Goal: Transaction & Acquisition: Book appointment/travel/reservation

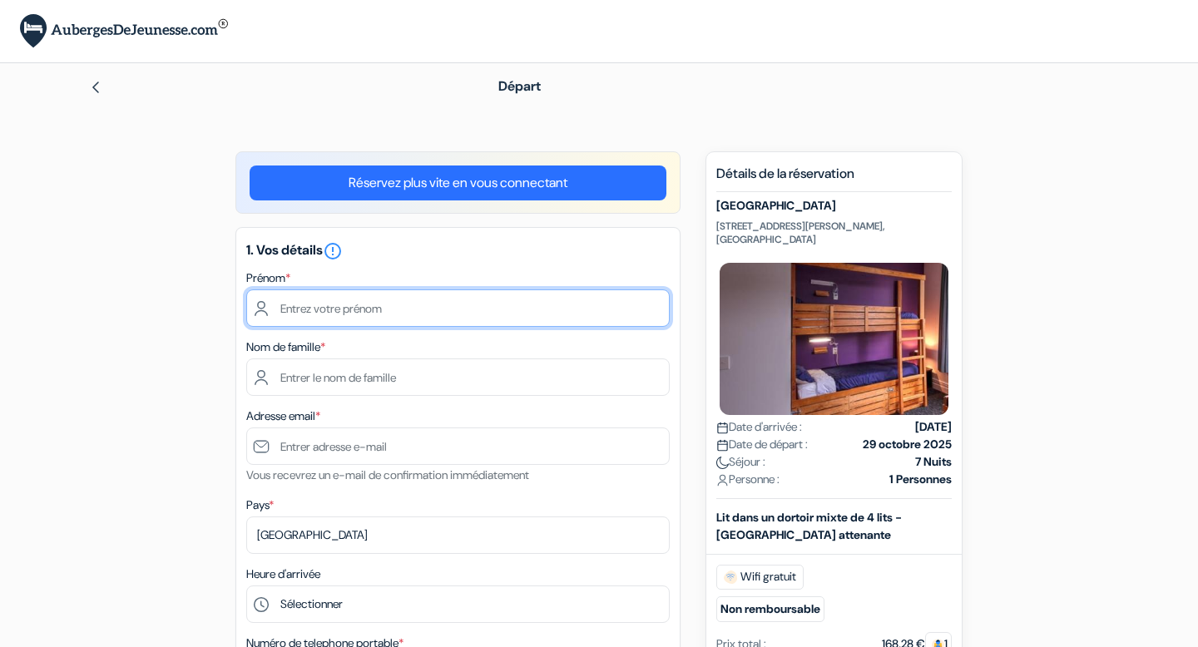
click at [614, 305] on input "text" at bounding box center [457, 308] width 423 height 37
type input "a"
type input "[PERSON_NAME]"
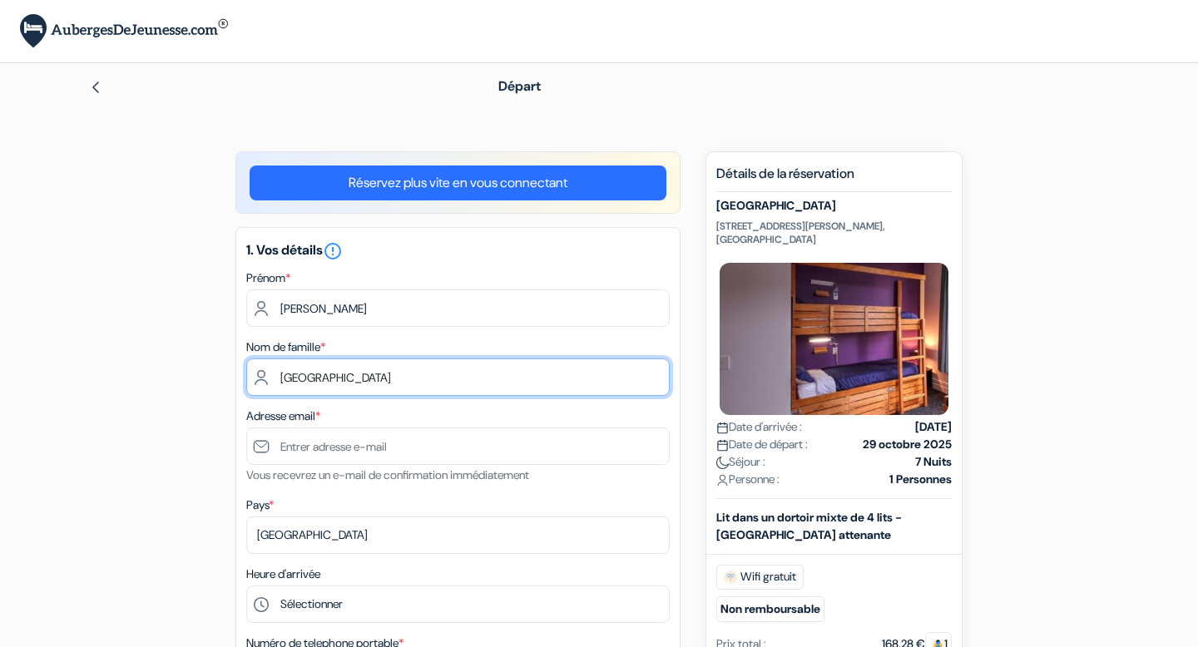
type input "[GEOGRAPHIC_DATA]"
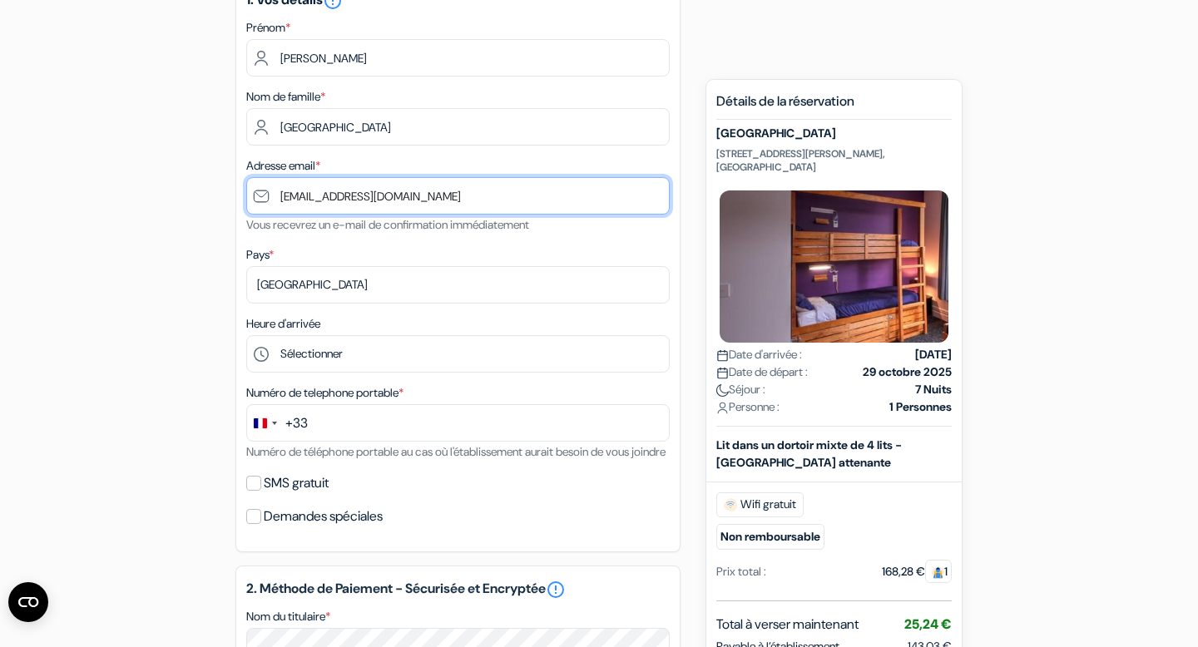
scroll to position [278, 0]
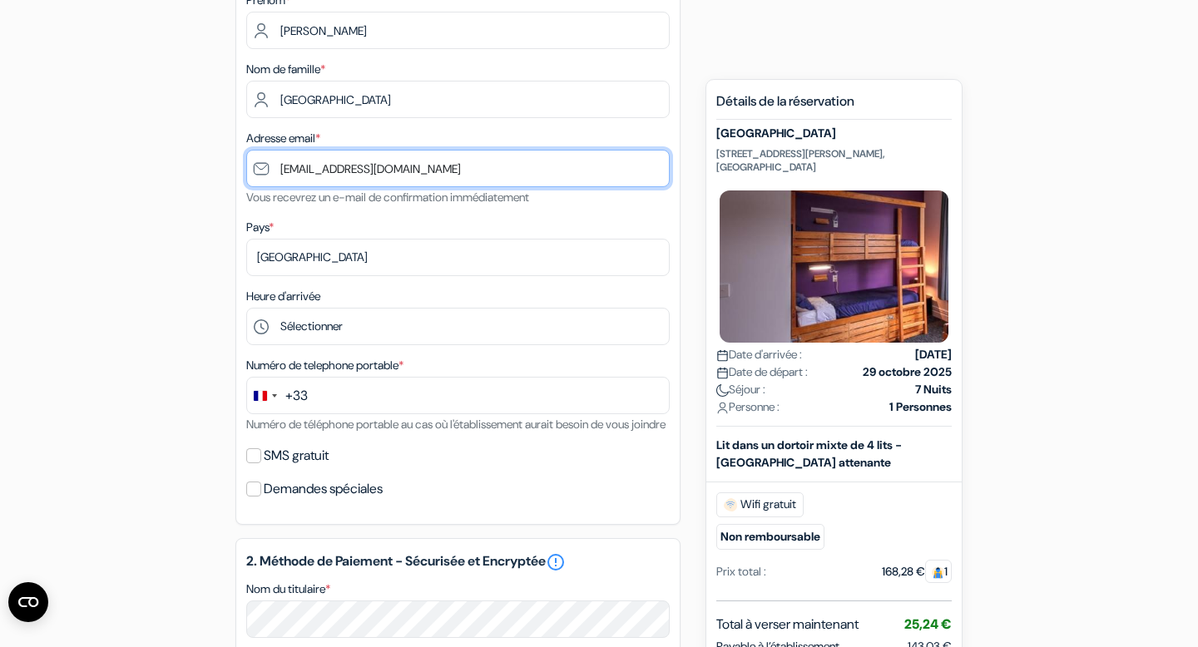
type input "[EMAIL_ADDRESS][DOMAIN_NAME]"
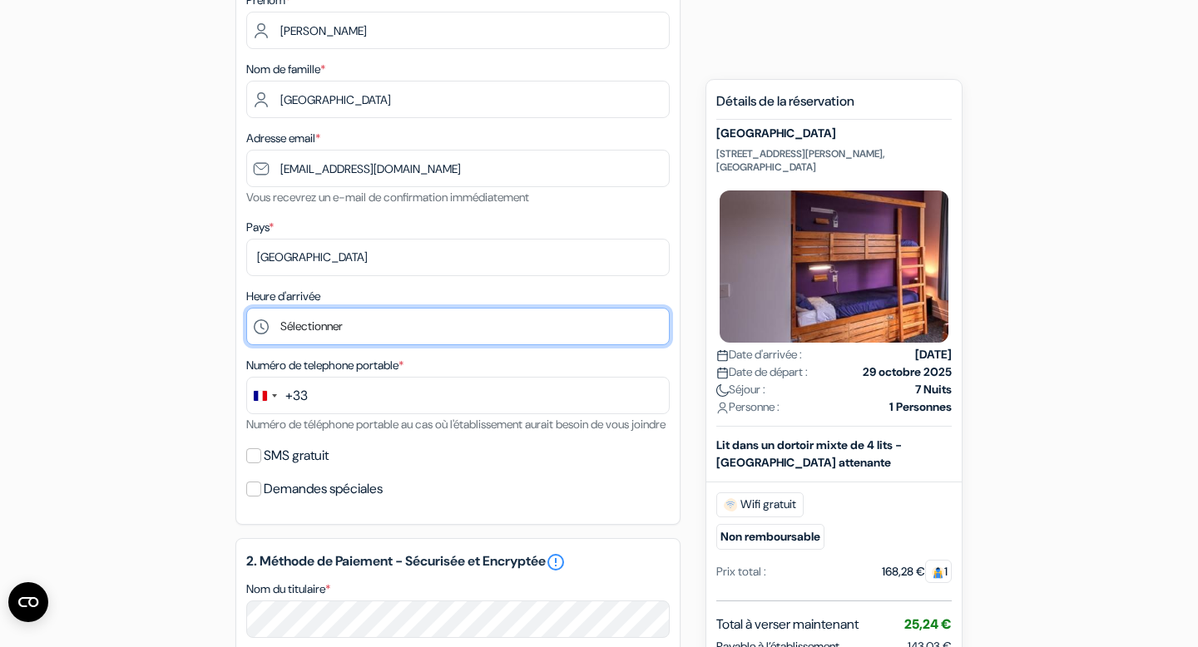
click at [467, 326] on select "Sélectionner 1:00 2:00 3:00 4:00 5:00 6:00 7:00 8:00 9:00 10:00 11:00 12:00 13:…" at bounding box center [457, 326] width 423 height 37
select select "11"
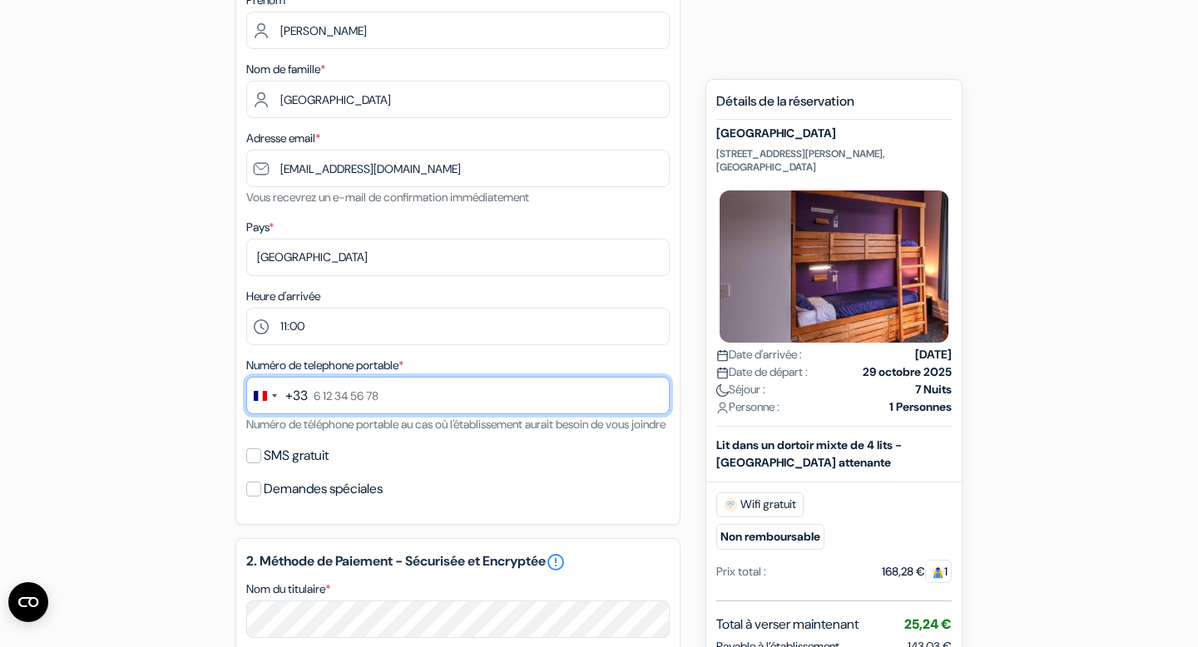
click at [457, 387] on input "text" at bounding box center [457, 395] width 423 height 37
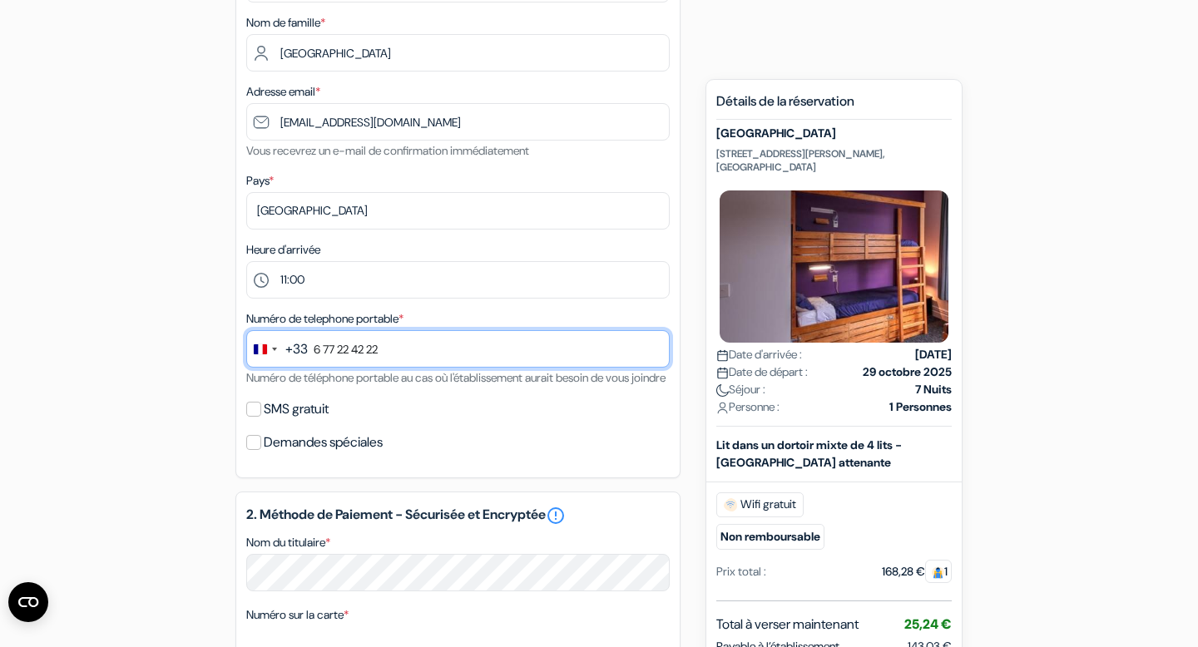
scroll to position [343, 0]
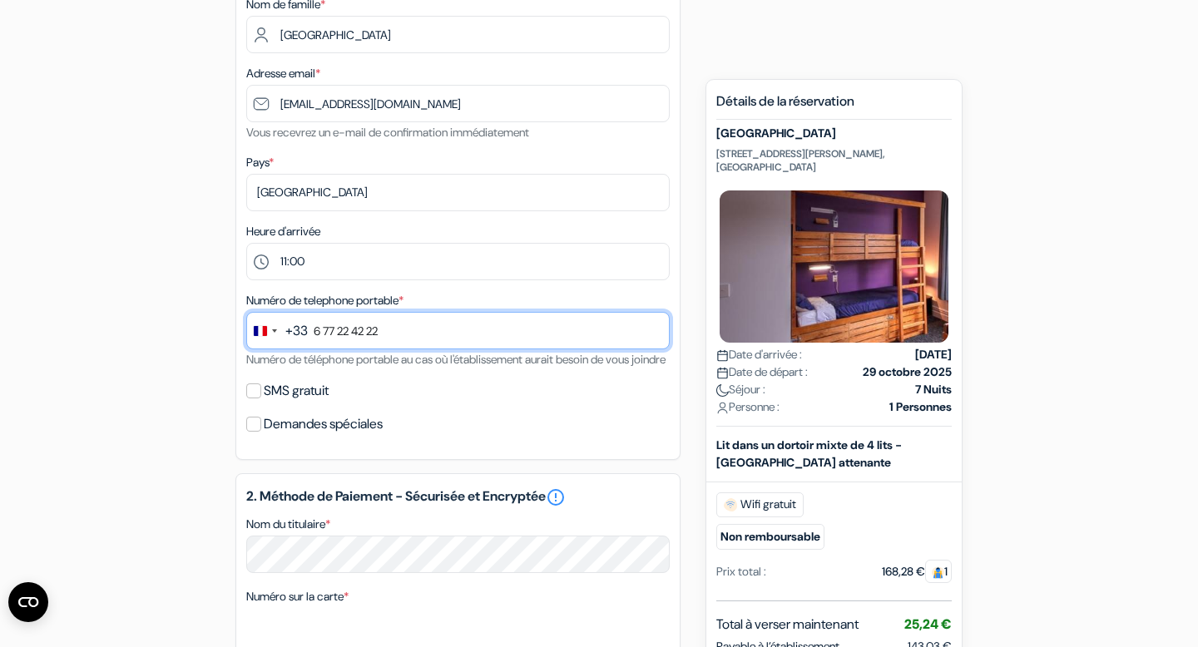
type input "6 77 22 42 22"
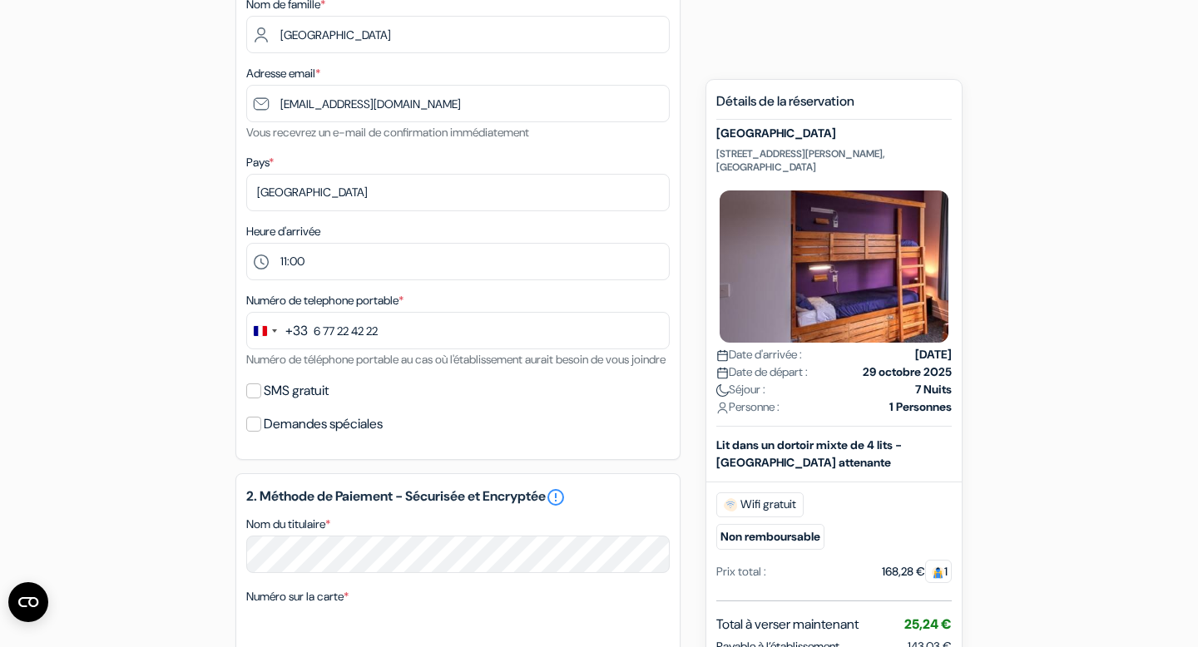
click at [295, 460] on div "1. Vos détails error_outline Prénom * [GEOGRAPHIC_DATA] Nom de famille * [GEOGR…" at bounding box center [457, 172] width 445 height 576
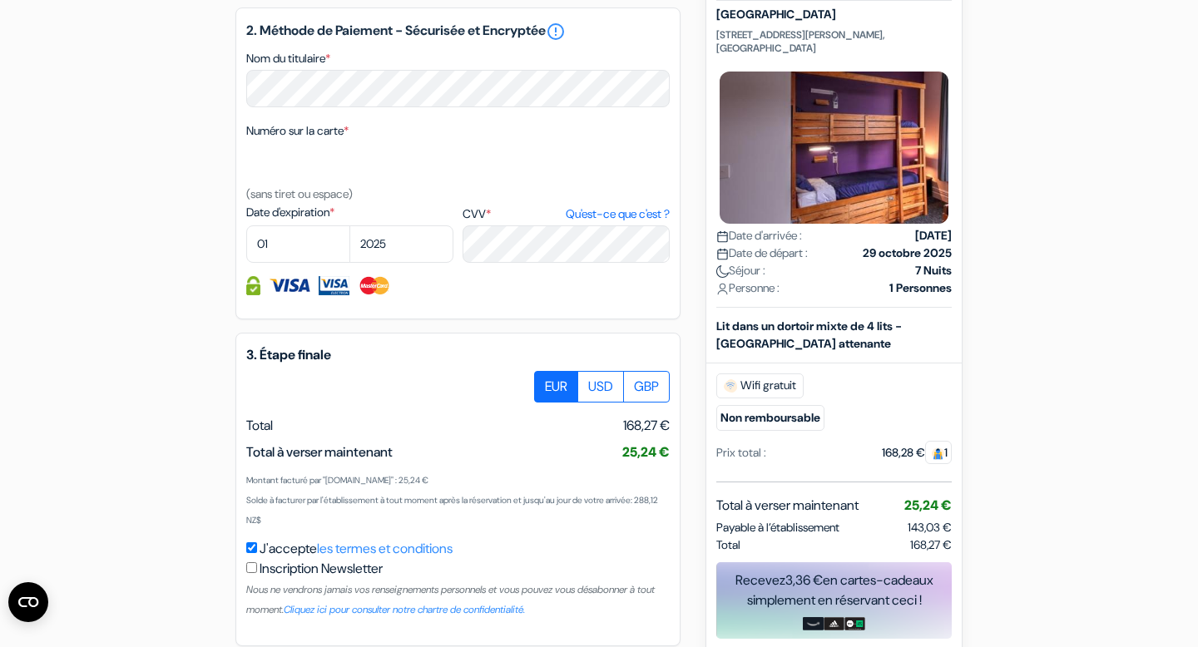
scroll to position [810, 0]
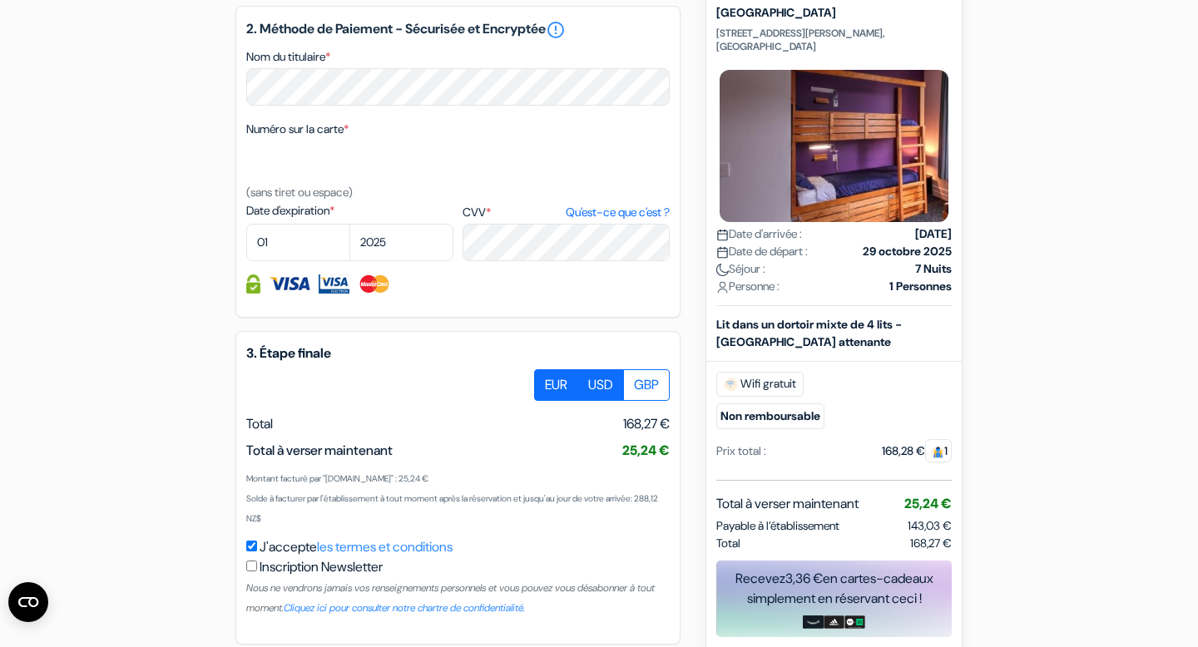
click at [615, 401] on label "USD" at bounding box center [600, 385] width 47 height 32
click at [546, 380] on input "USD" at bounding box center [540, 374] width 11 height 11
radio input "true"
click at [628, 401] on label "GBP" at bounding box center [646, 385] width 47 height 32
click at [546, 380] on input "GBP" at bounding box center [540, 374] width 11 height 11
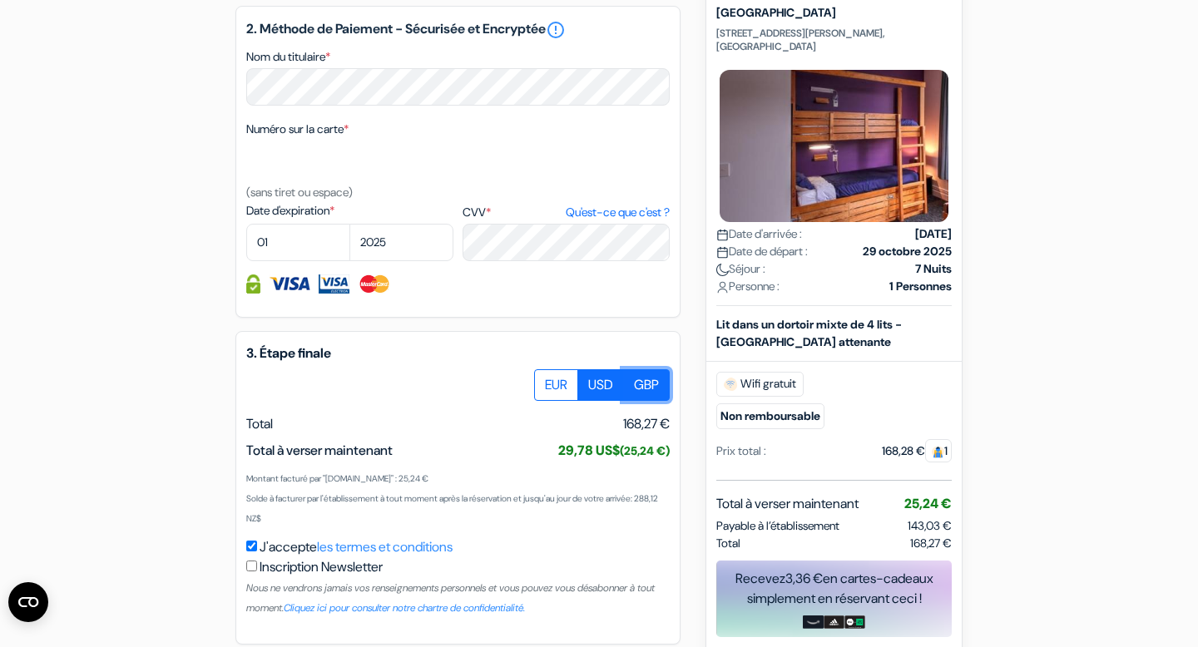
radio input "true"
click at [555, 401] on label "EUR" at bounding box center [556, 385] width 44 height 32
click at [546, 380] on input "EUR" at bounding box center [540, 374] width 11 height 11
radio input "true"
click at [628, 401] on label "GBP" at bounding box center [646, 385] width 47 height 32
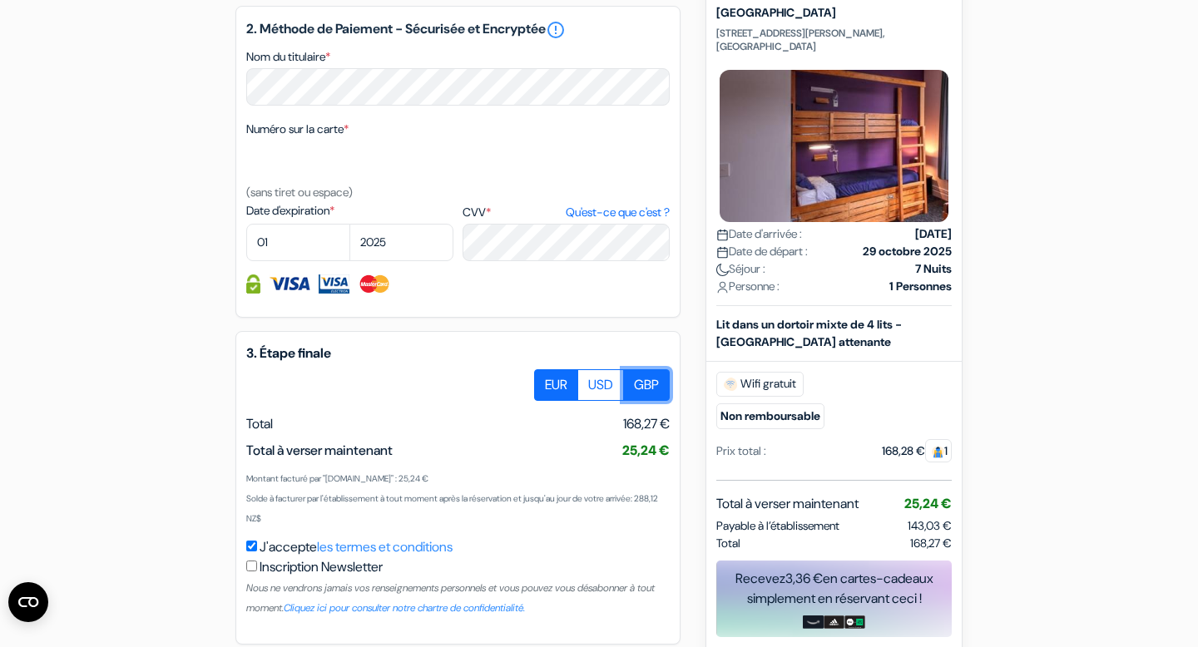
click at [546, 380] on input "GBP" at bounding box center [540, 374] width 11 height 11
radio input "true"
click at [542, 401] on label "EUR" at bounding box center [556, 385] width 44 height 32
click at [542, 380] on input "EUR" at bounding box center [540, 374] width 11 height 11
radio input "true"
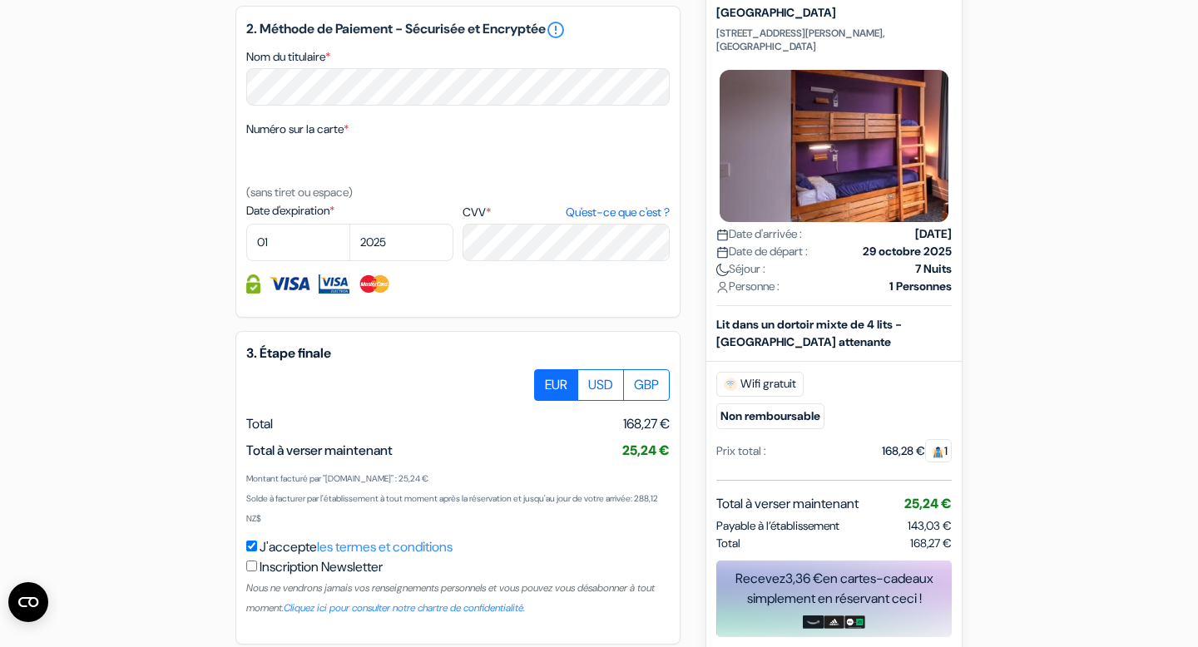
click at [542, 401] on label "EUR" at bounding box center [556, 385] width 44 height 32
click at [542, 380] on input "EUR" at bounding box center [540, 374] width 11 height 11
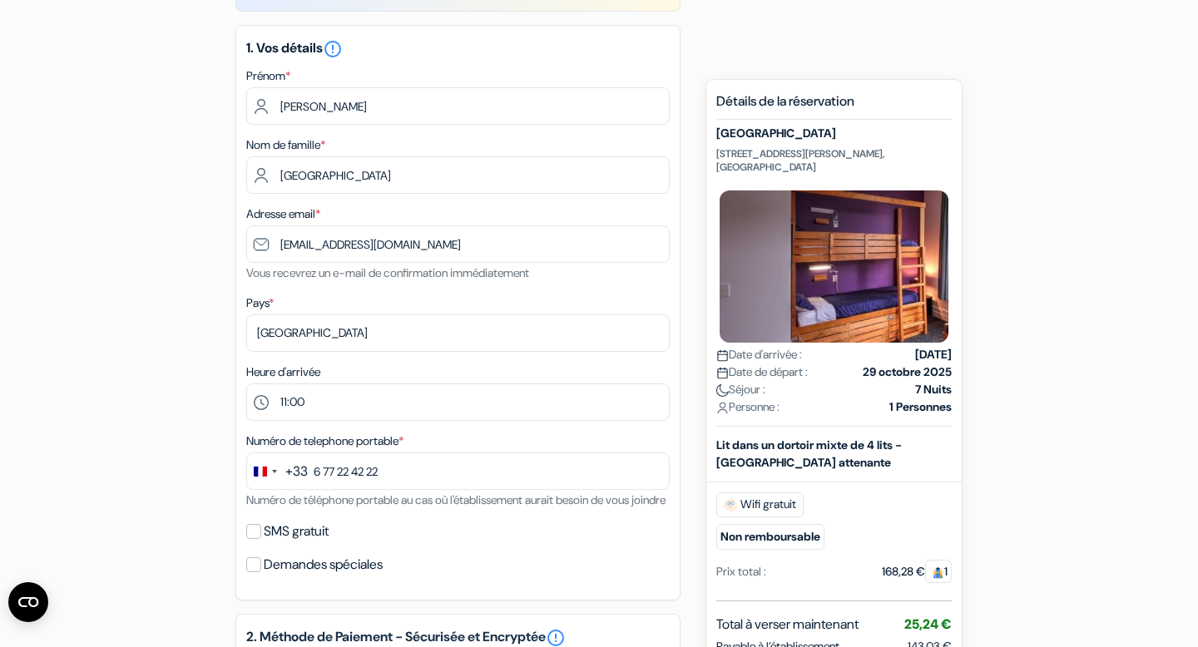
scroll to position [0, 0]
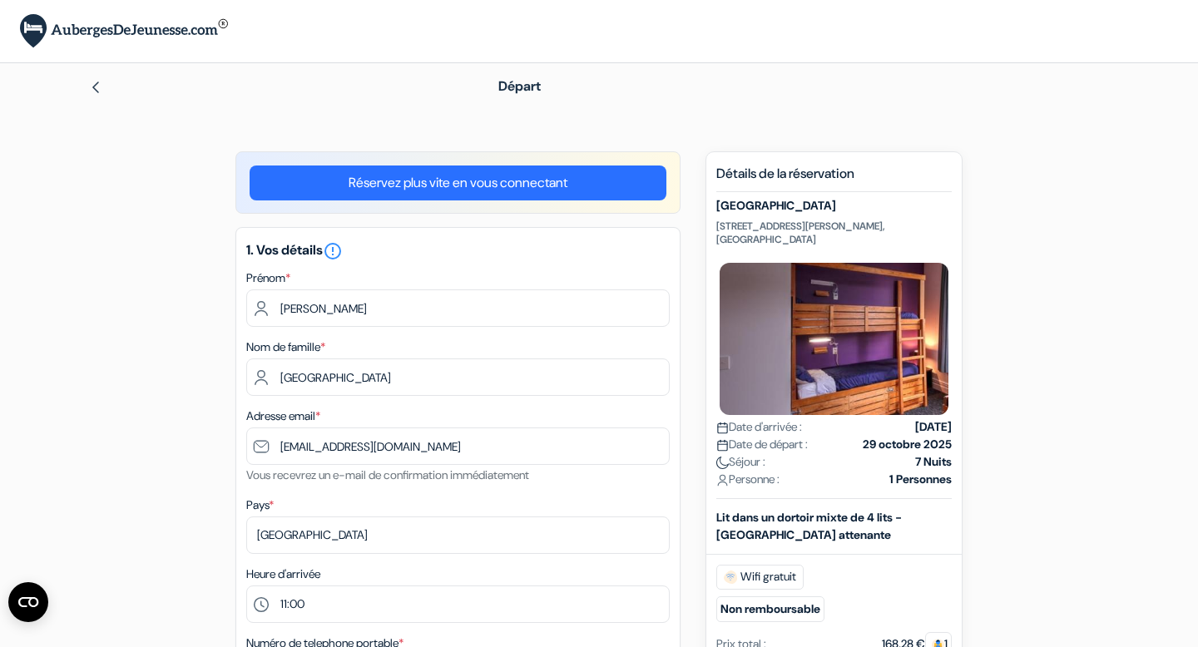
click at [96, 79] on link at bounding box center [95, 85] width 13 height 17
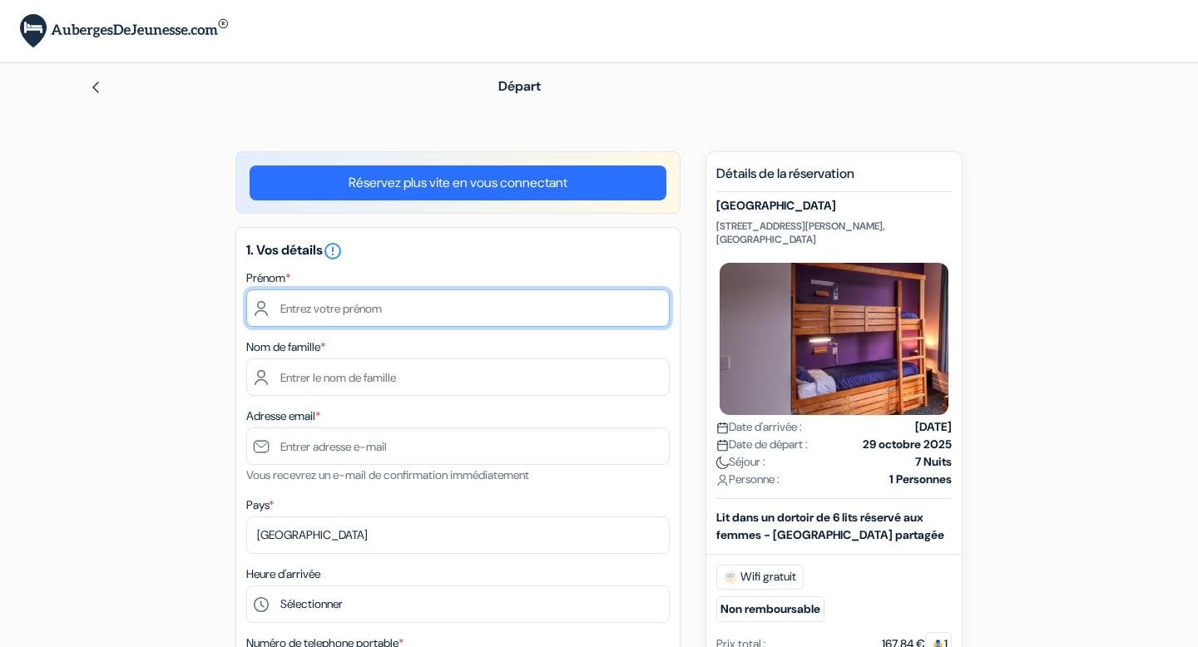
click at [587, 303] on input "text" at bounding box center [457, 308] width 423 height 37
type input "[PERSON_NAME]"
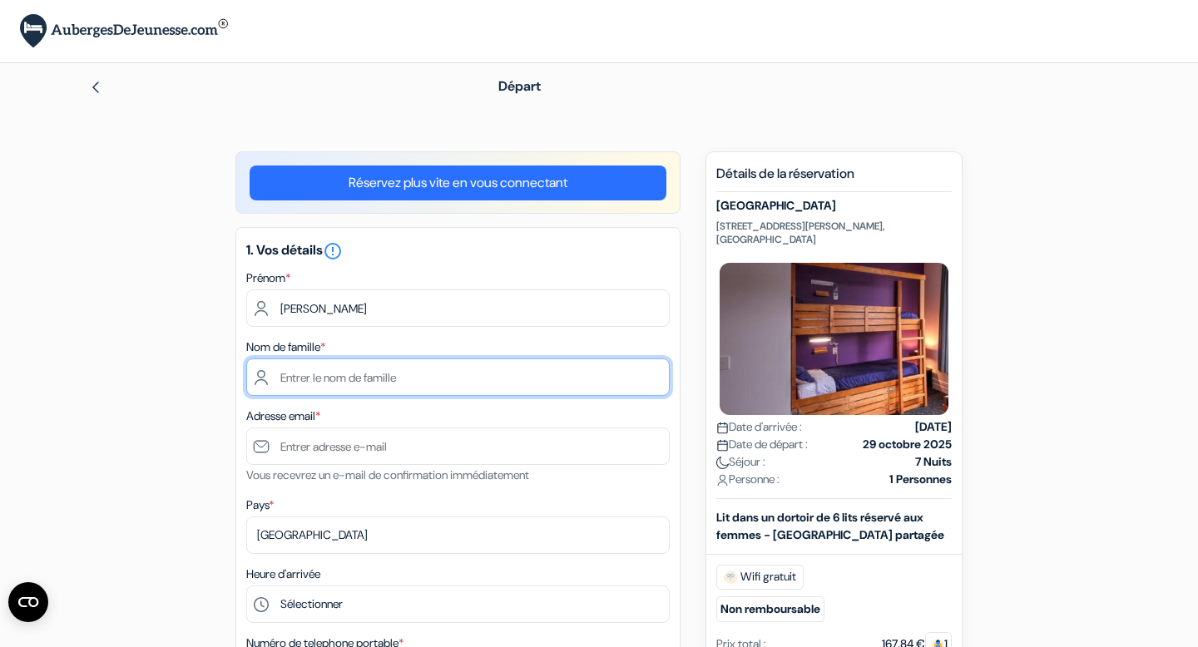
click at [526, 381] on input "text" at bounding box center [457, 377] width 423 height 37
type input "[GEOGRAPHIC_DATA]"
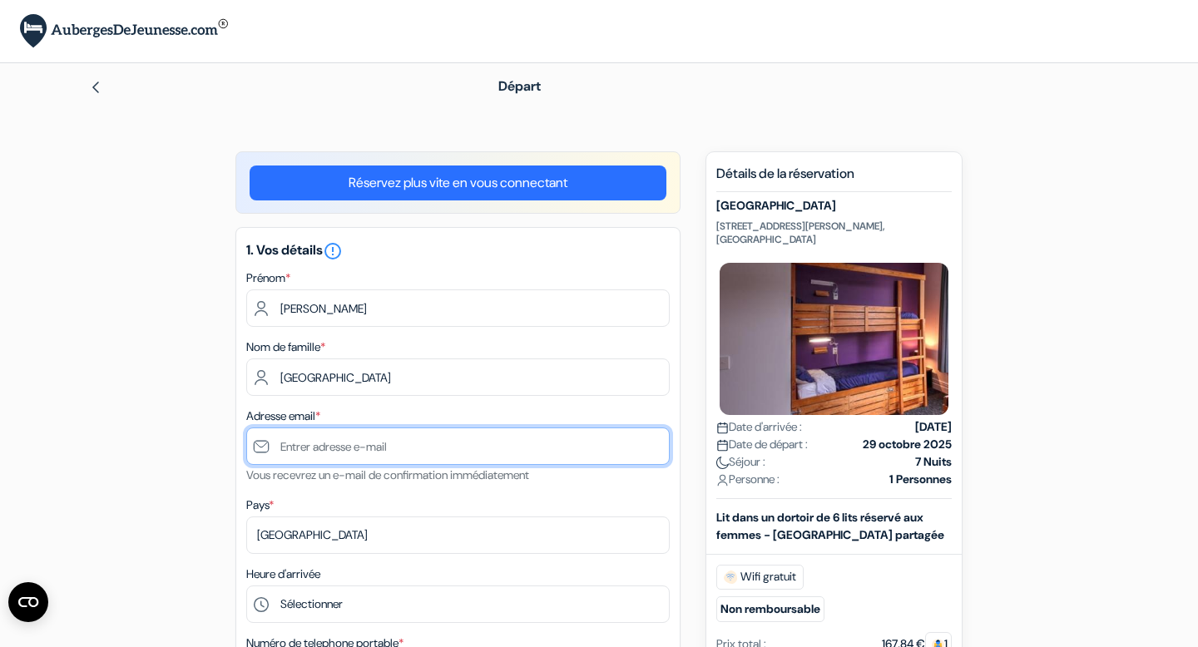
click at [546, 452] on input "text" at bounding box center [457, 446] width 423 height 37
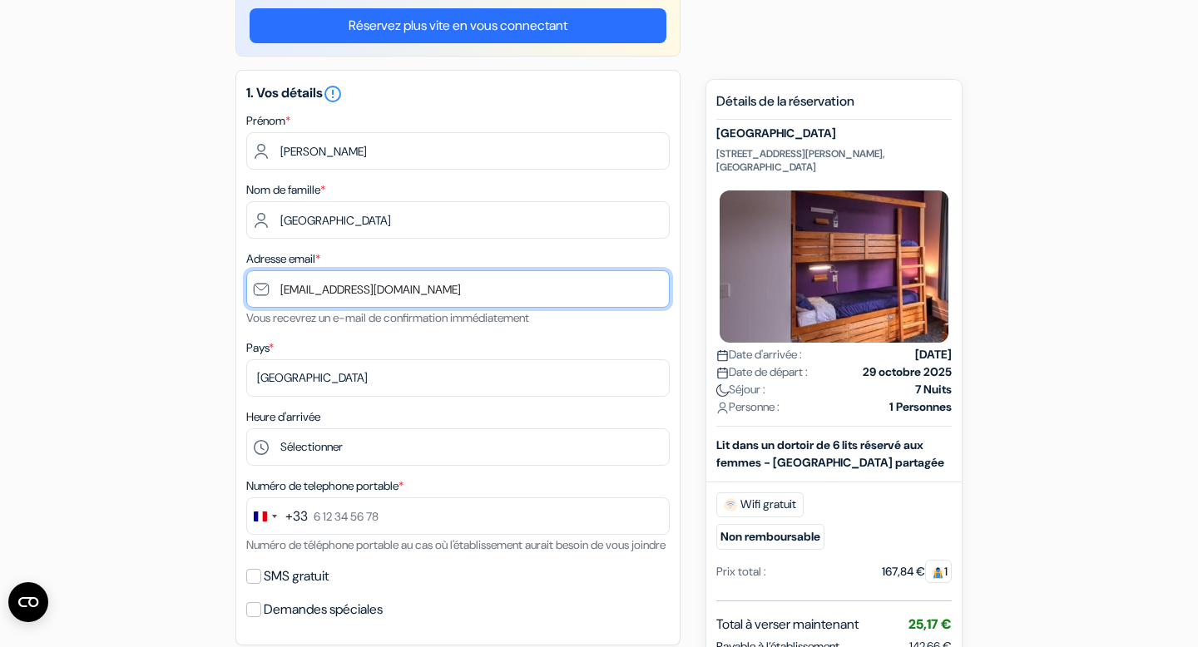
scroll to position [238, 0]
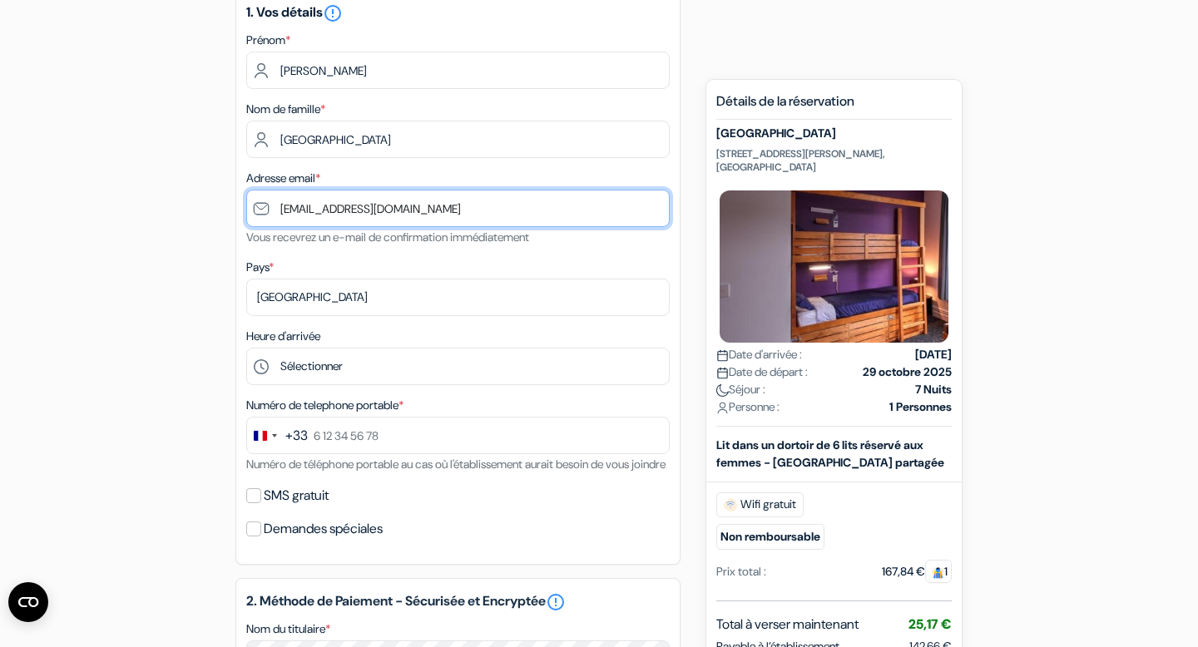
type input "[EMAIL_ADDRESS][DOMAIN_NAME]"
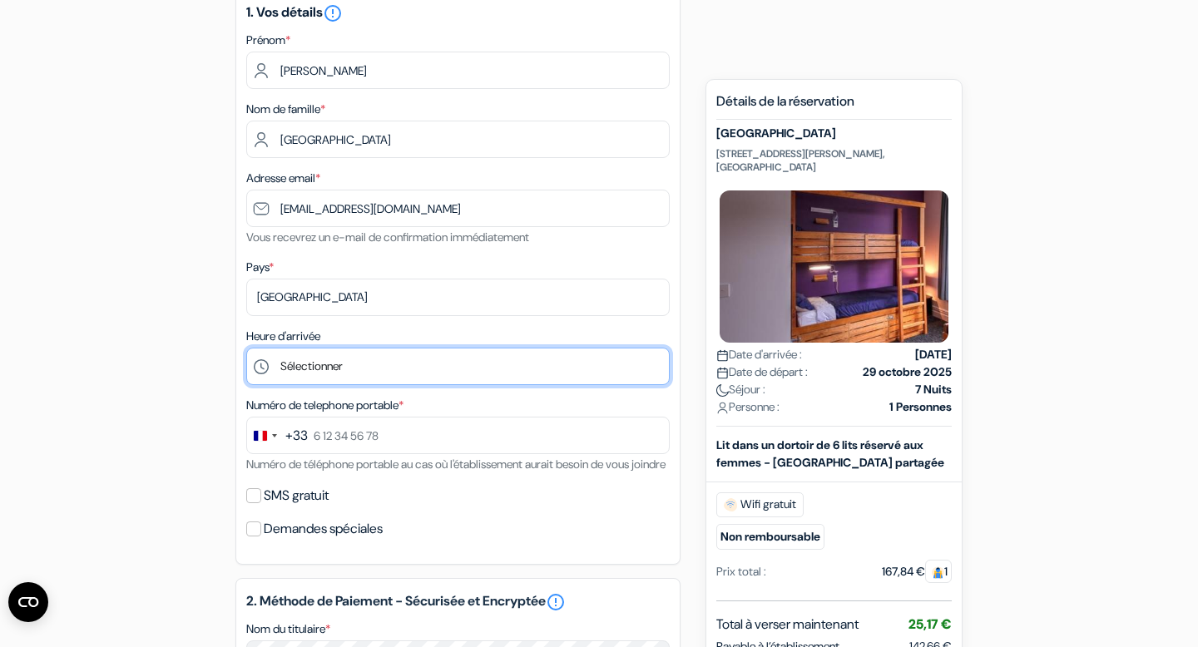
click at [472, 384] on select "Sélectionner 1:00 2:00 3:00 4:00 5:00 6:00 7:00 8:00 9:00 10:00 11:00 12:00 13:…" at bounding box center [457, 366] width 423 height 37
select select "11"
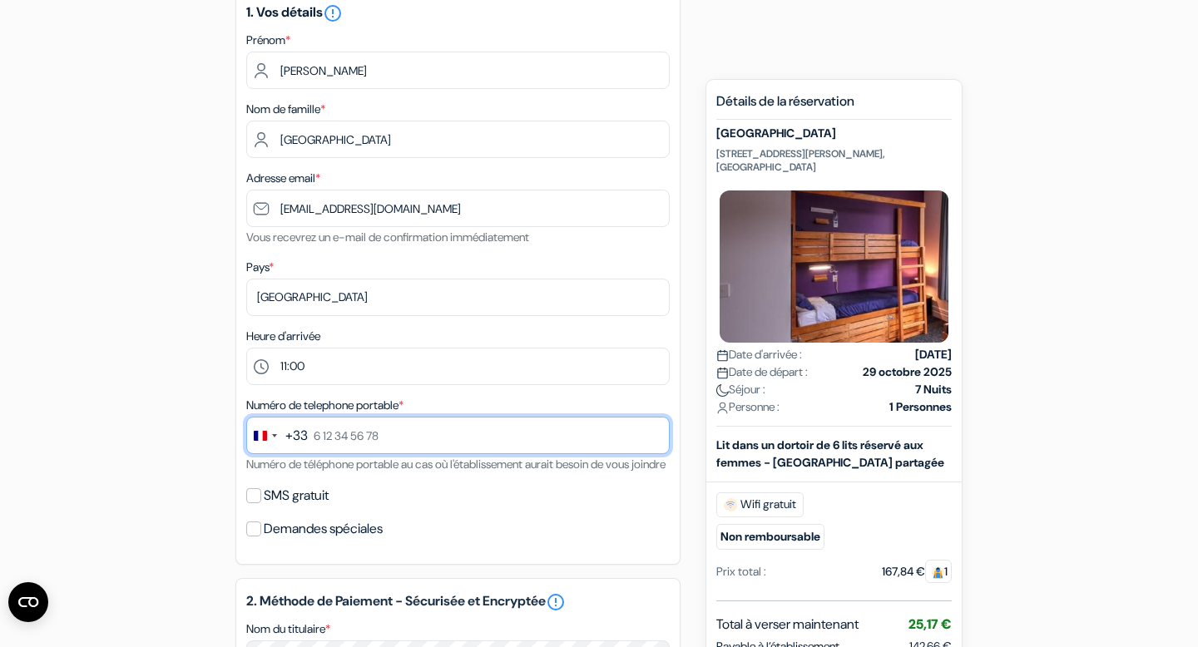
click at [471, 423] on input "text" at bounding box center [457, 435] width 423 height 37
type input "7"
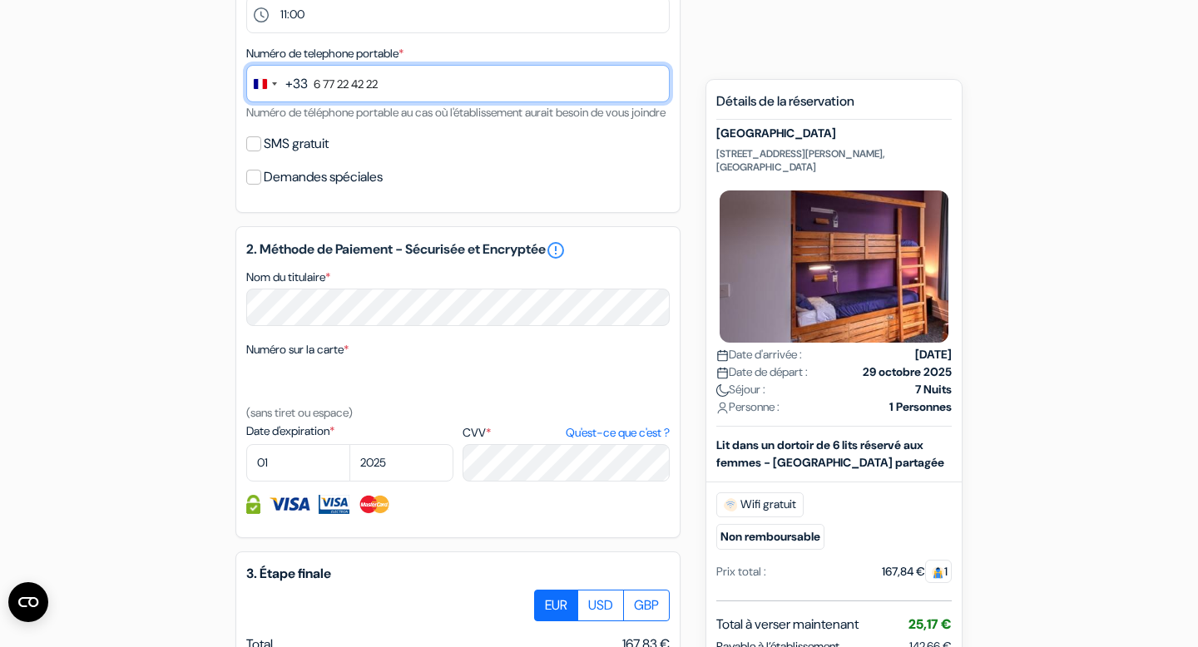
scroll to position [646, 0]
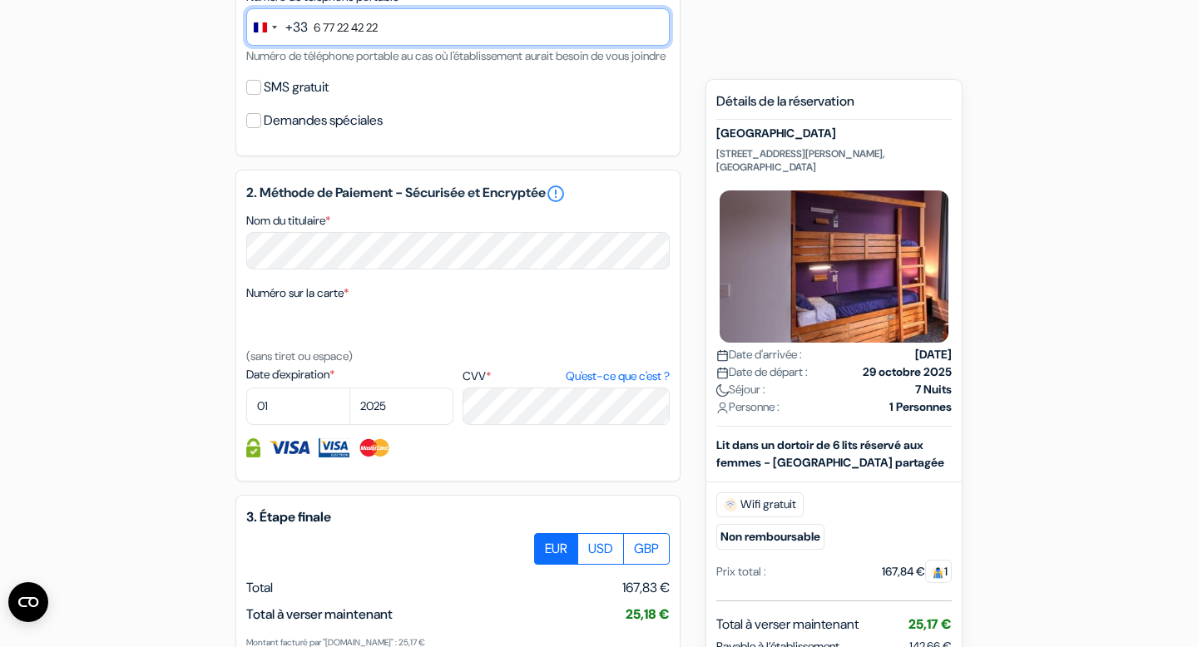
type input "6 77 22 42 22"
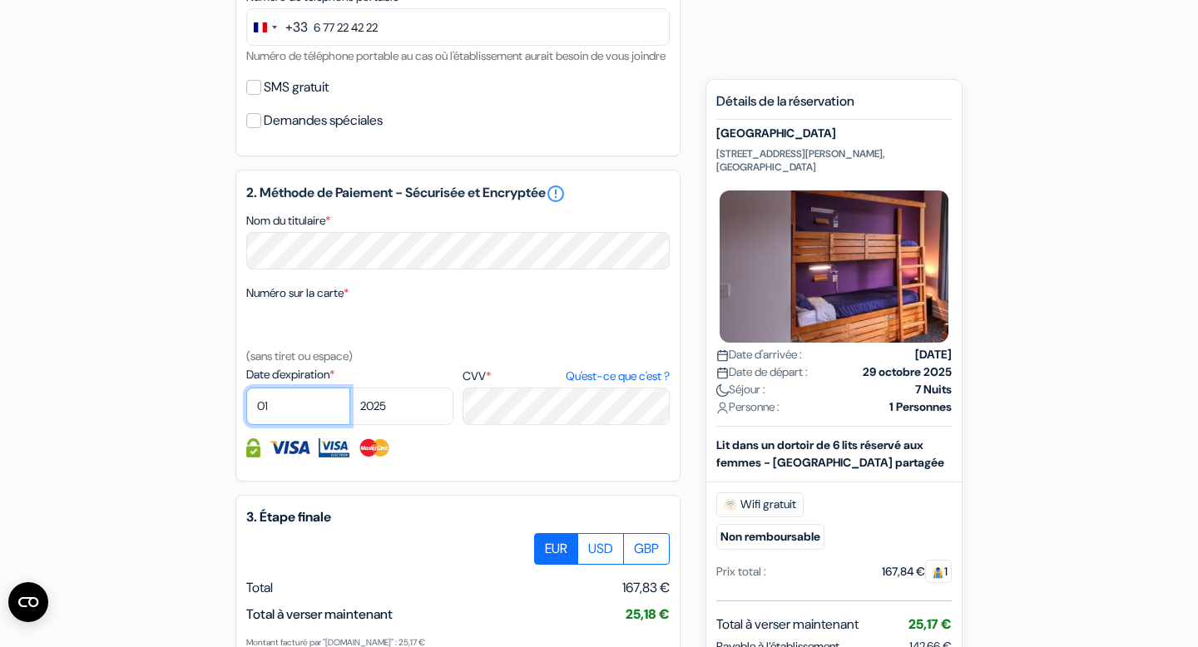
click at [303, 420] on select "01 02 03 04 05 06 07 08 09 10 11 12" at bounding box center [298, 406] width 104 height 37
select select "05"
click at [408, 425] on select "2025 2026 2027 2028 2029 2030 2031 2032 2033 2034 2035 2036 2037 2038 2039 2040…" at bounding box center [401, 406] width 104 height 37
select select "2028"
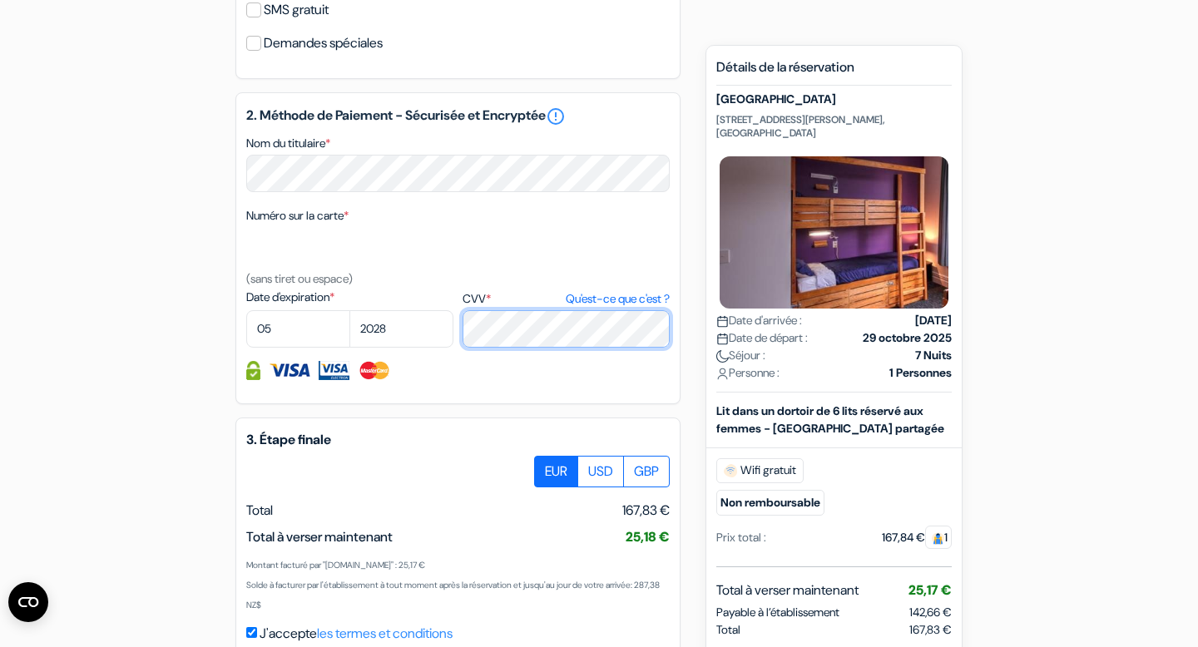
scroll to position [906, 0]
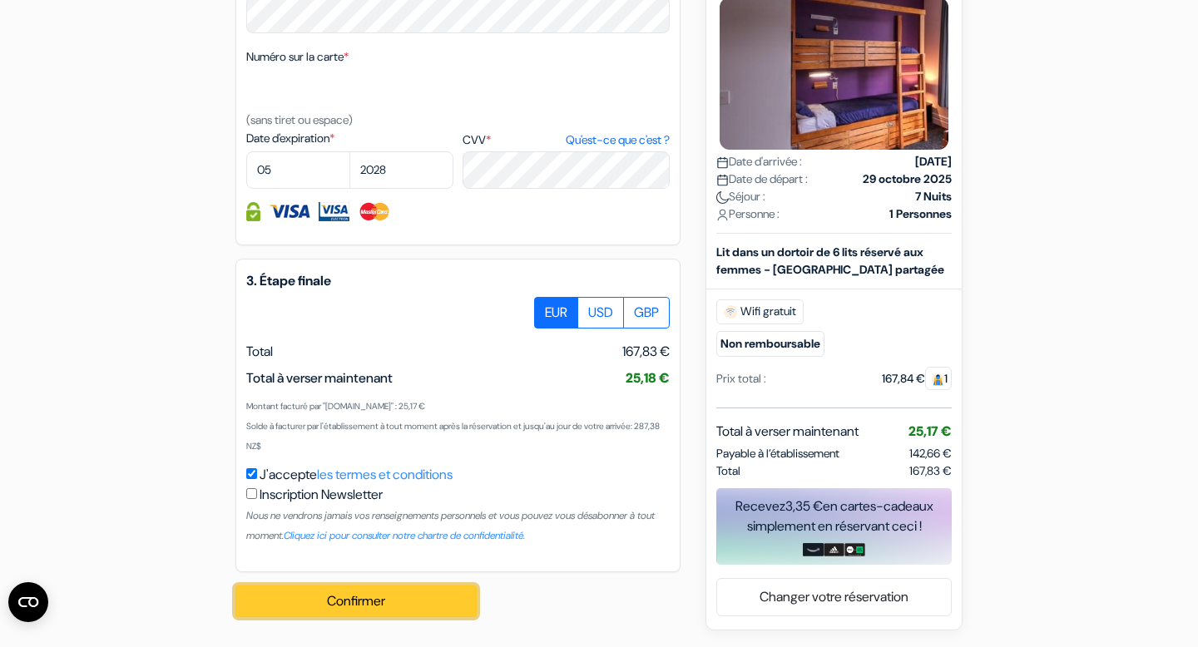
click at [441, 597] on button "Confirmer Loading..." at bounding box center [355, 602] width 241 height 32
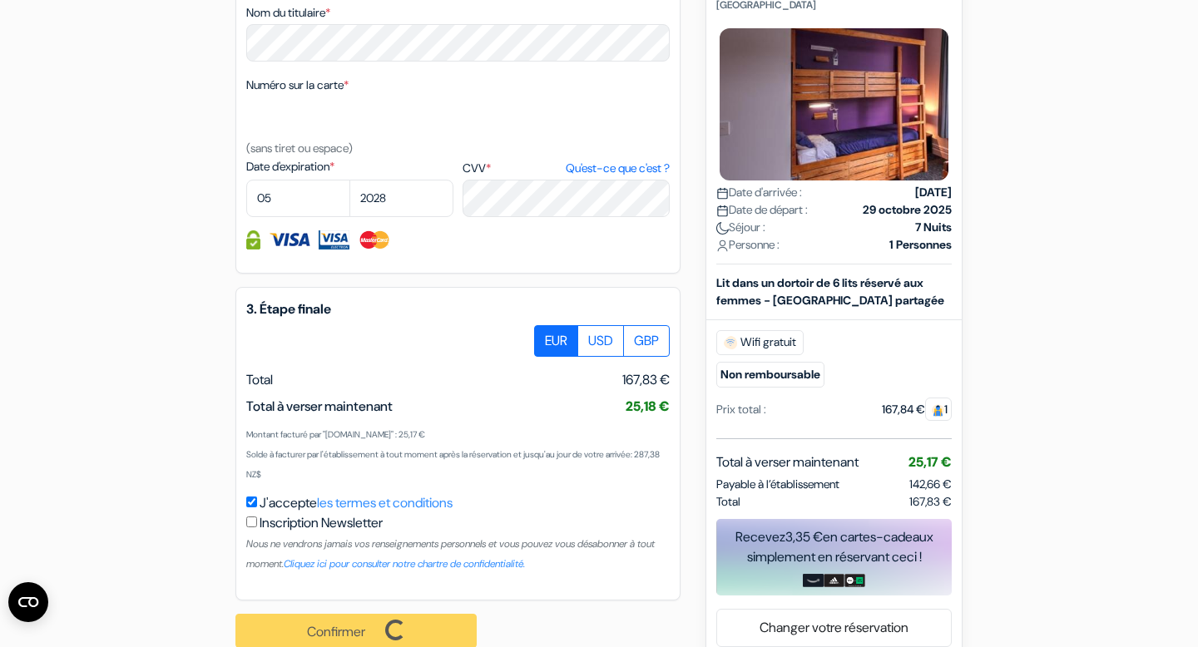
scroll to position [908, 0]
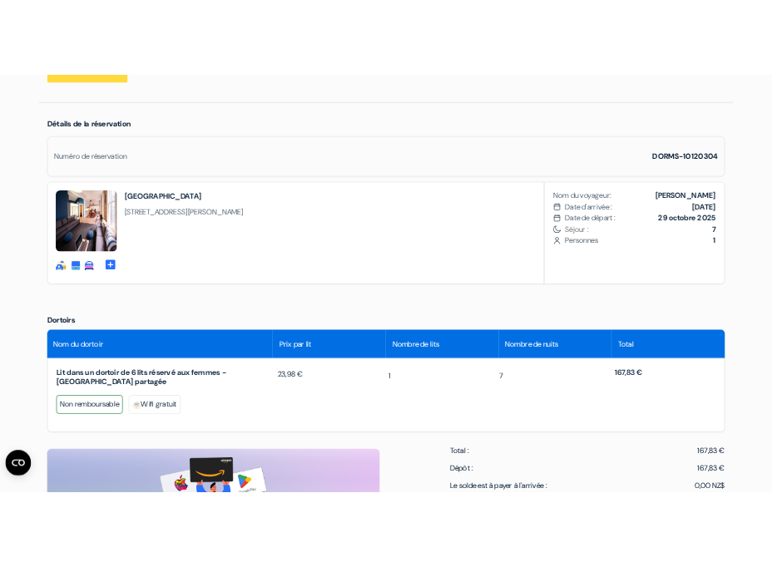
scroll to position [437, 0]
